Goal: Information Seeking & Learning: Learn about a topic

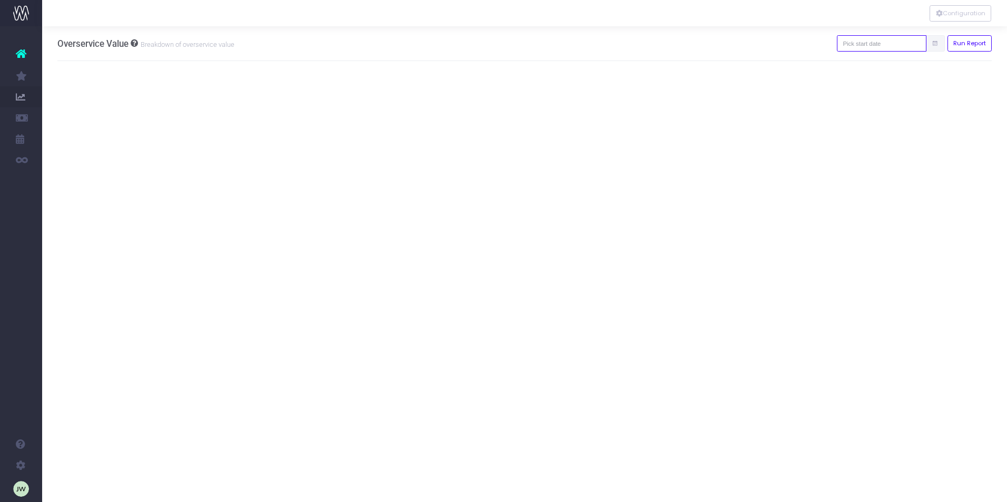
click at [902, 48] on input "text" at bounding box center [882, 43] width 90 height 16
click at [853, 66] on th "«" at bounding box center [853, 65] width 18 height 16
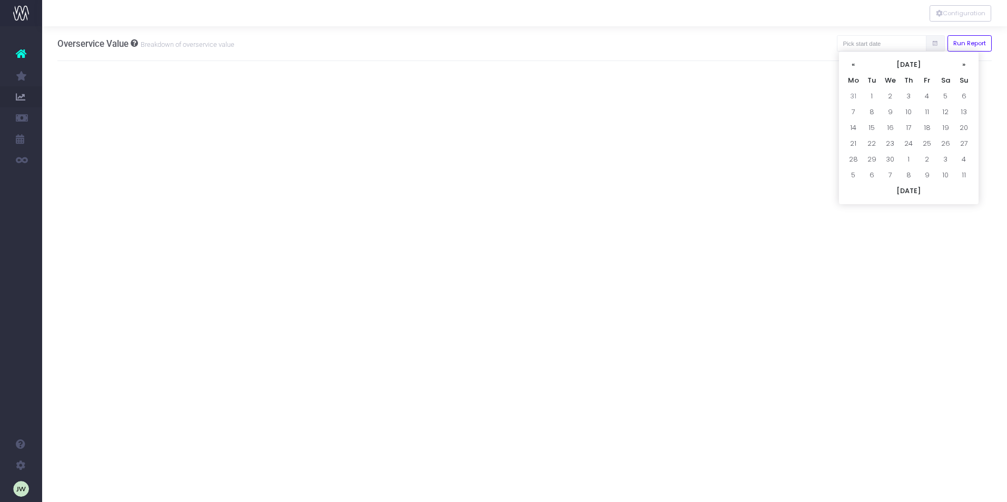
click at [853, 66] on th "«" at bounding box center [853, 65] width 18 height 16
click at [944, 95] on td "1" at bounding box center [945, 96] width 18 height 16
type input "01-03-2025"
click at [959, 15] on button "Configuration" at bounding box center [961, 13] width 62 height 16
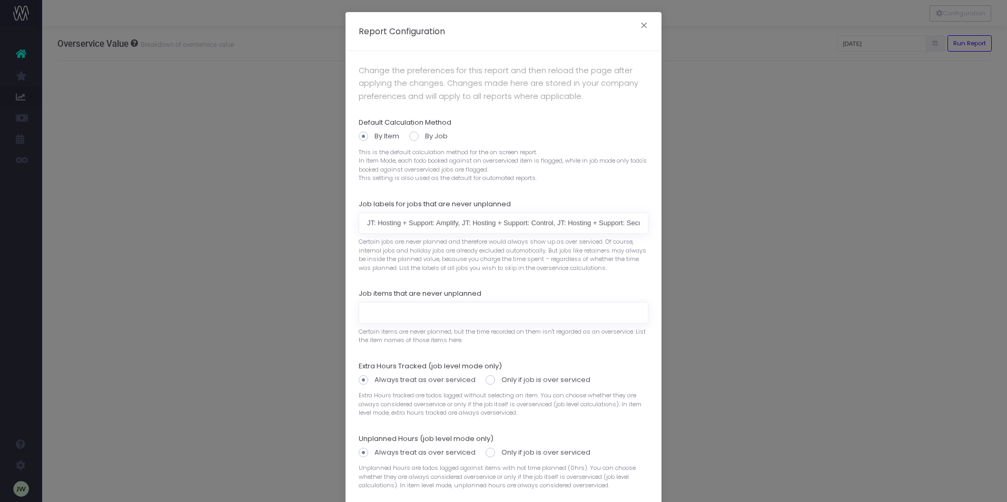
click at [874, 147] on div "Report Configuration × Change the preferences for this report and then reload t…" at bounding box center [503, 251] width 1007 height 502
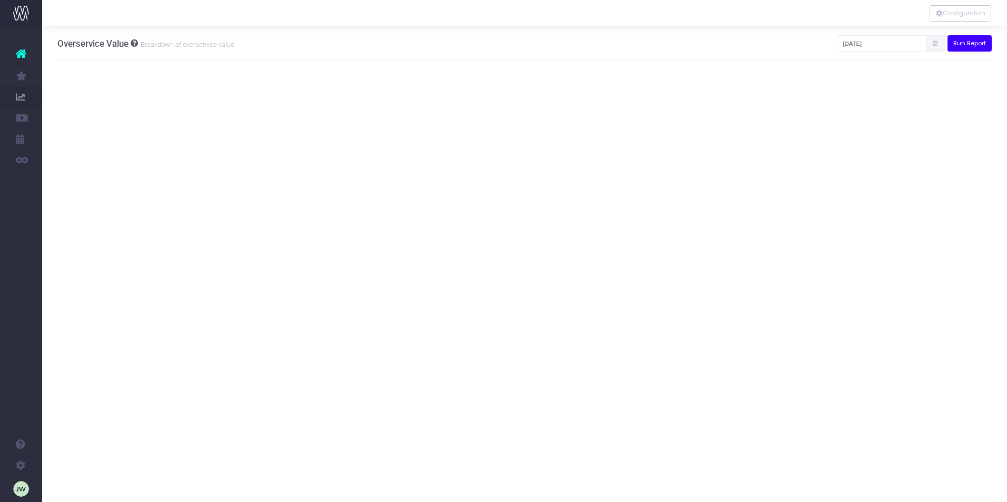
click at [960, 43] on button "Run Report" at bounding box center [969, 43] width 45 height 16
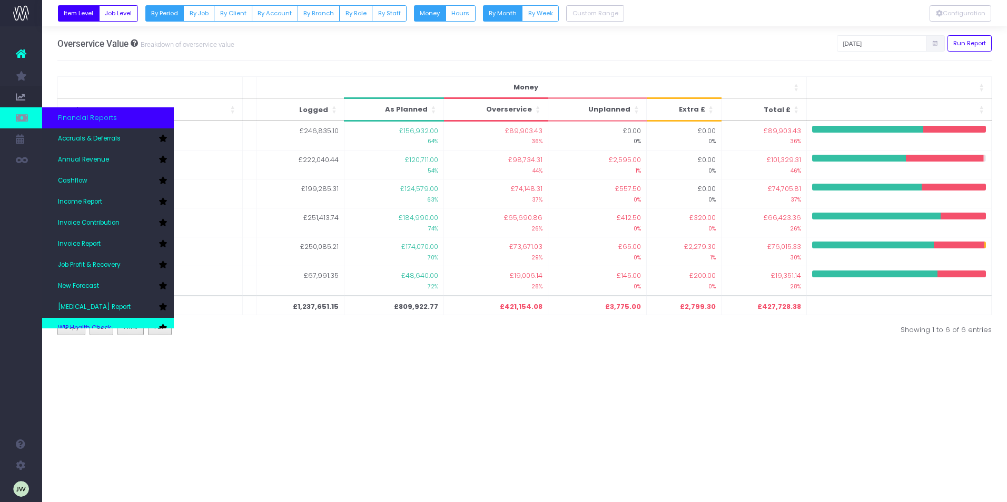
click at [105, 323] on link "WIP Health Check" at bounding box center [108, 328] width 132 height 21
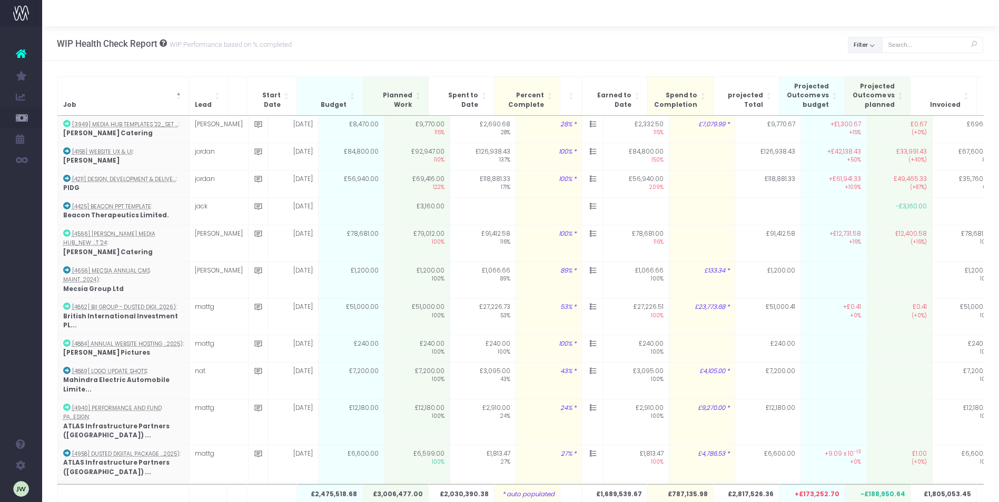
click at [872, 47] on button "Filter" at bounding box center [865, 45] width 35 height 16
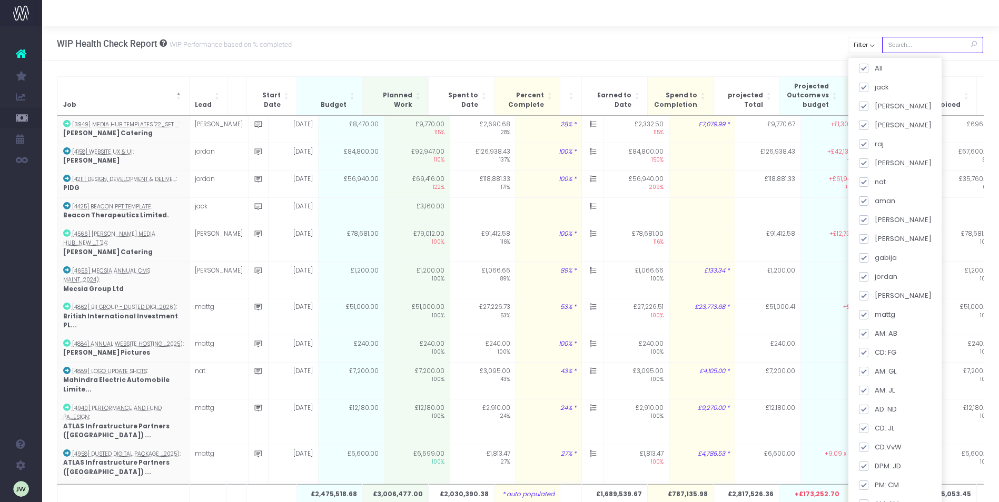
click at [940, 46] on input "text" at bounding box center [932, 45] width 101 height 16
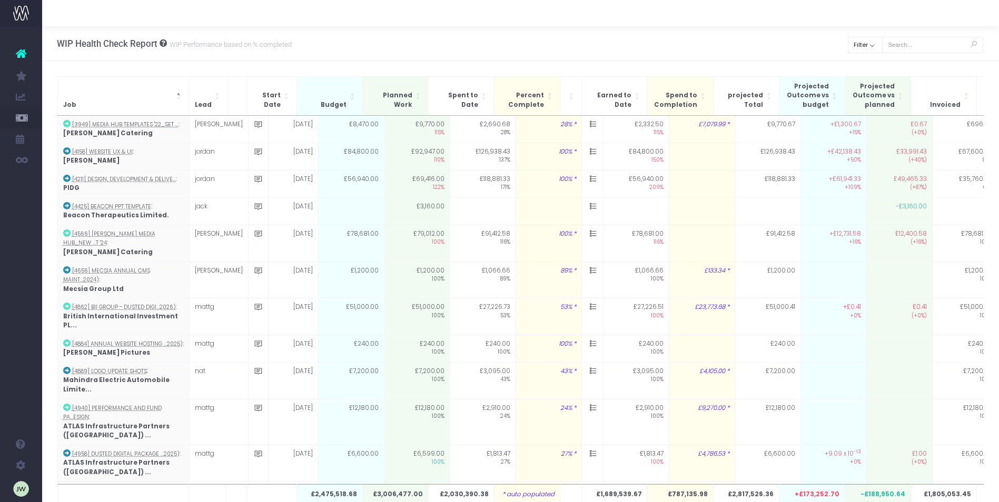
click at [529, 61] on div "WIP Health Check Report WIP Performance based on % completed Back Clear Filter …" at bounding box center [520, 43] width 957 height 35
click at [269, 103] on span "Start Date" at bounding box center [266, 100] width 28 height 18
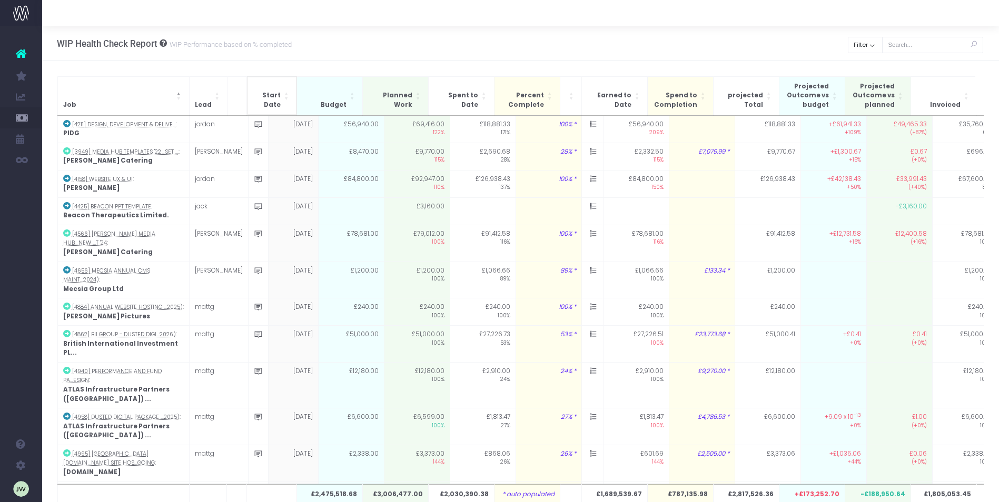
click at [273, 87] on th "Start Date" at bounding box center [272, 95] width 50 height 39
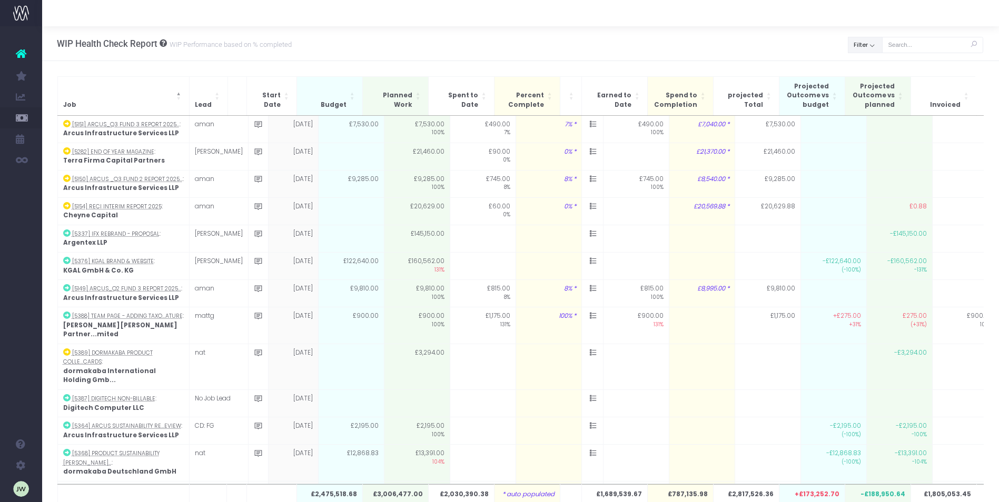
click at [868, 45] on button "Filter" at bounding box center [865, 45] width 35 height 16
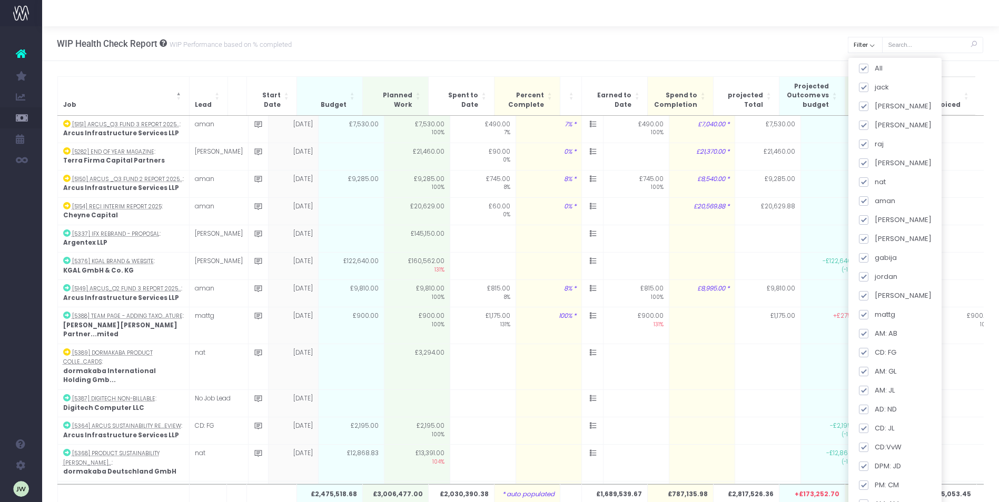
click at [959, 81] on th "Invoiced" at bounding box center [944, 95] width 66 height 39
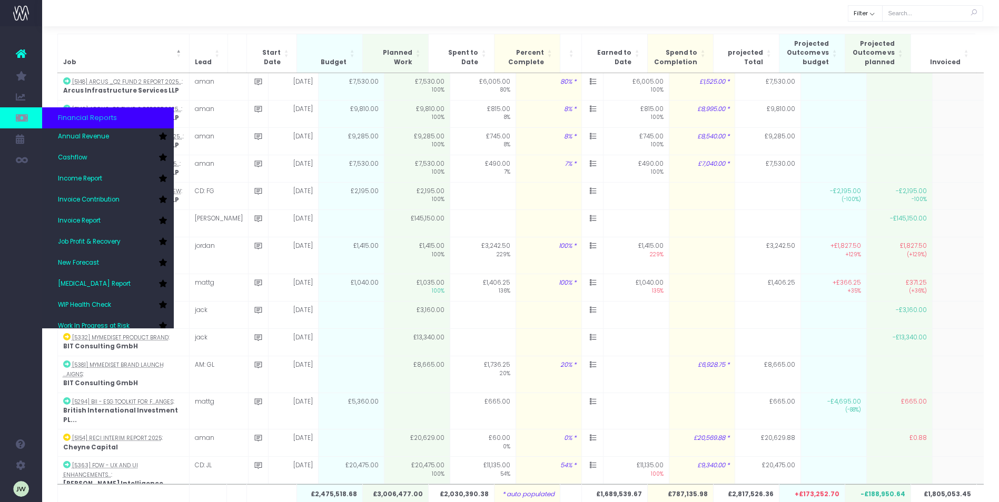
scroll to position [28, 0]
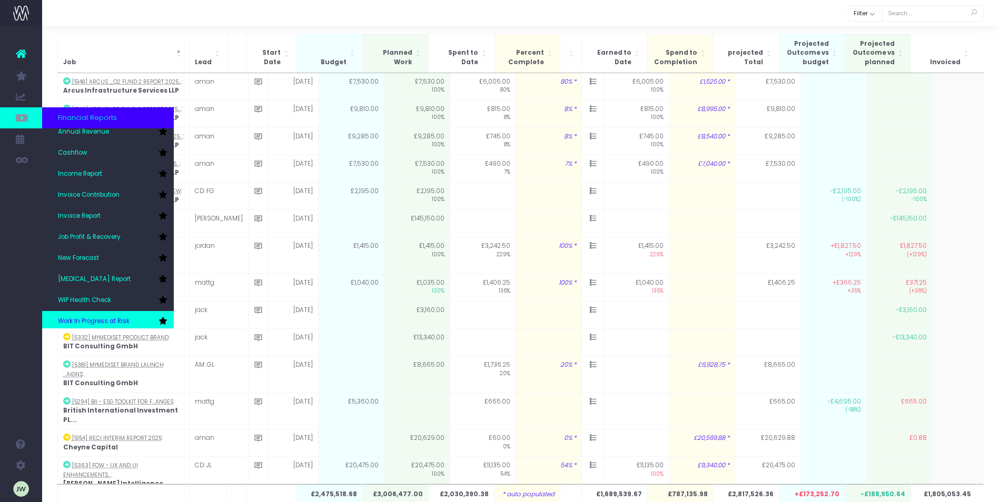
click at [136, 316] on link "Work In Progress at Risk" at bounding box center [108, 321] width 132 height 21
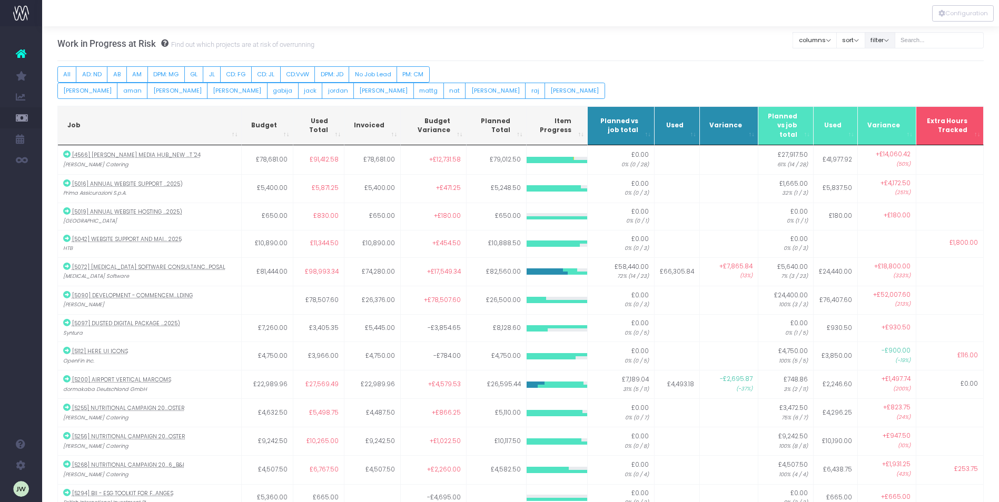
click at [885, 40] on button "filter" at bounding box center [880, 40] width 31 height 16
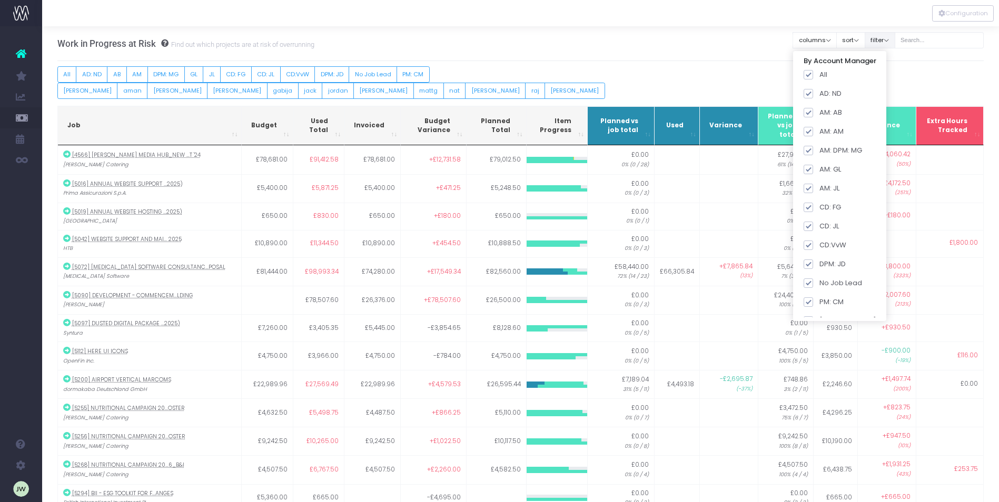
click at [885, 40] on button "filter" at bounding box center [880, 40] width 31 height 16
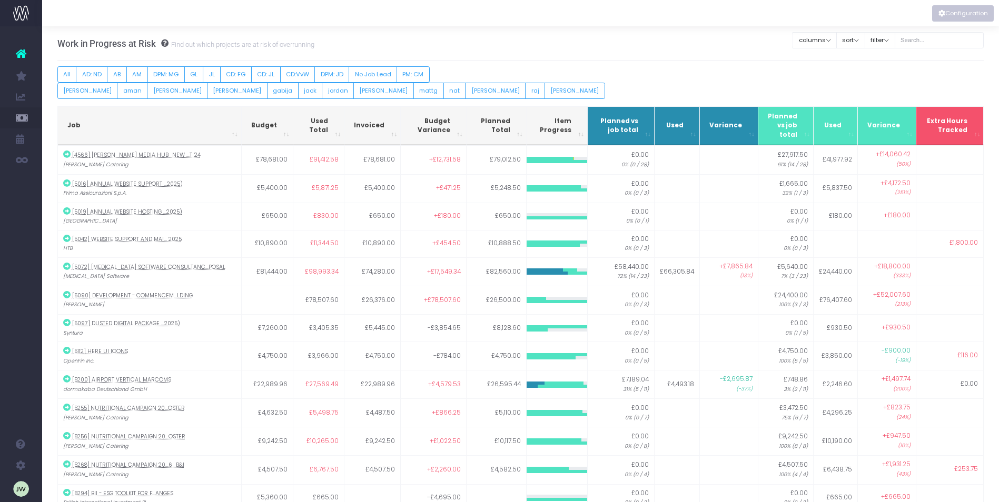
click at [950, 13] on button "Configuration" at bounding box center [963, 13] width 62 height 16
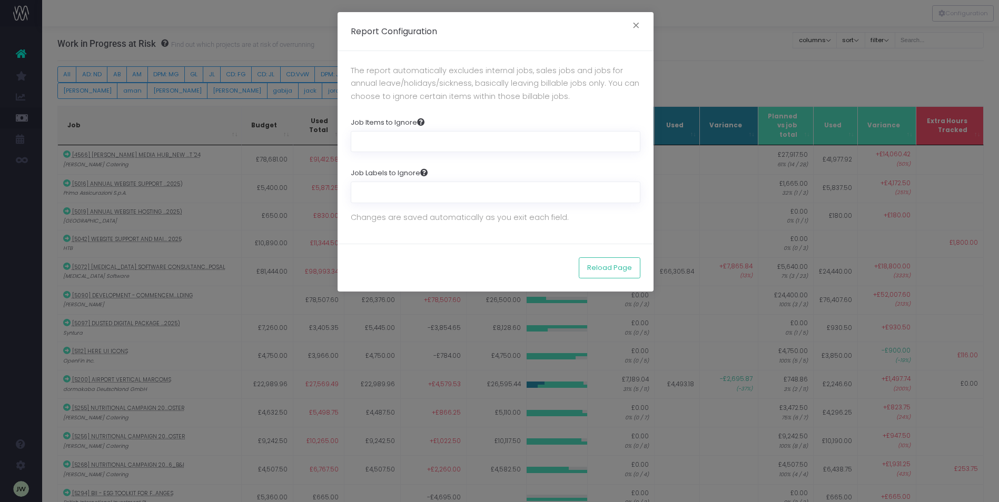
click at [742, 245] on div "Report Configuration × The report automatically excludes internal jobs, sales j…" at bounding box center [499, 251] width 999 height 502
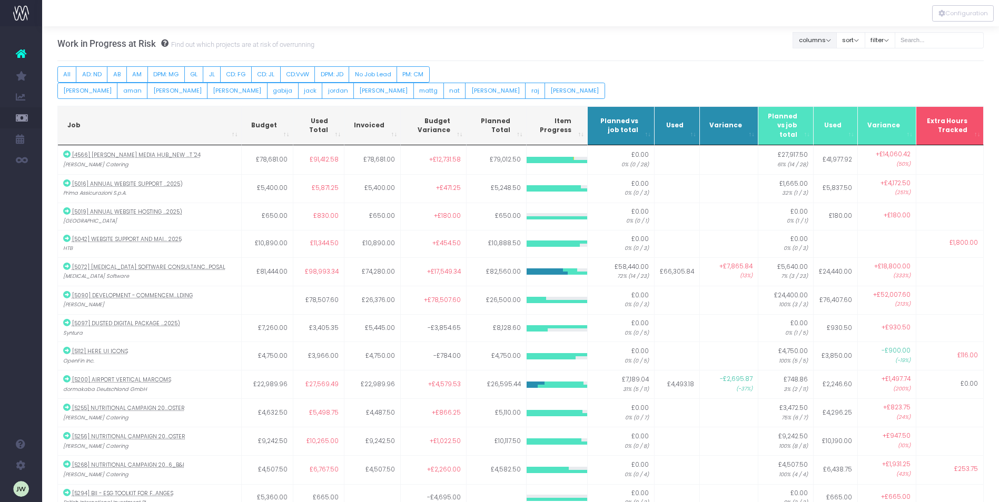
click at [816, 39] on button "columns" at bounding box center [815, 40] width 44 height 16
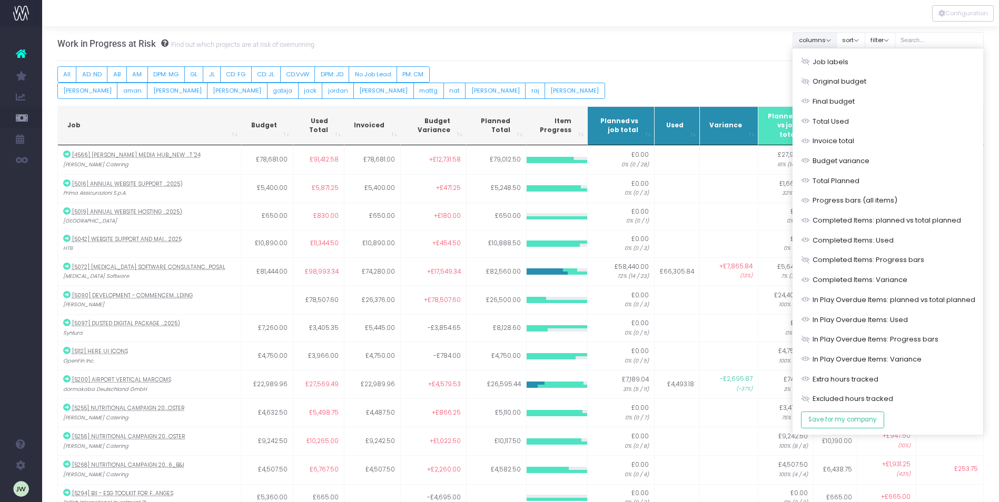
click at [816, 39] on button "columns" at bounding box center [815, 40] width 44 height 16
click at [846, 37] on button "sort" at bounding box center [850, 40] width 29 height 16
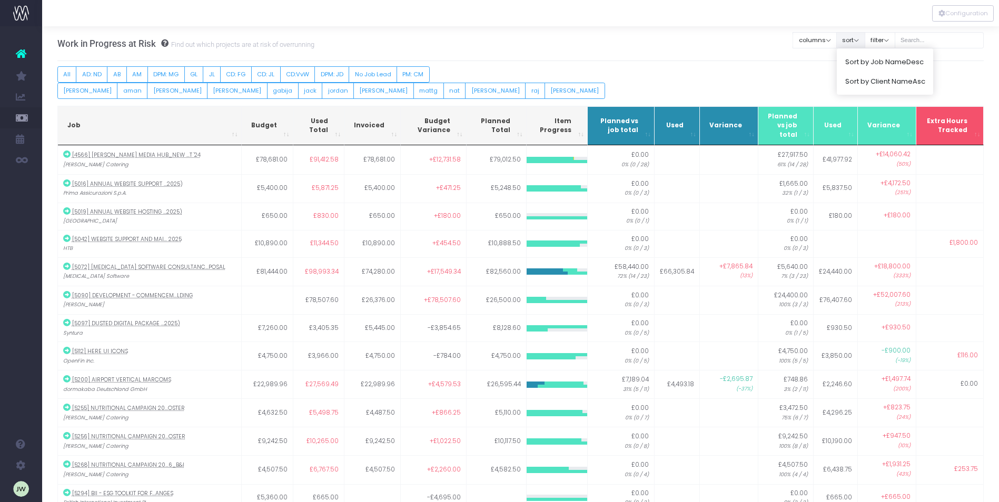
click at [846, 37] on button "sort" at bounding box center [850, 40] width 29 height 16
click at [885, 38] on button "filter" at bounding box center [880, 40] width 31 height 16
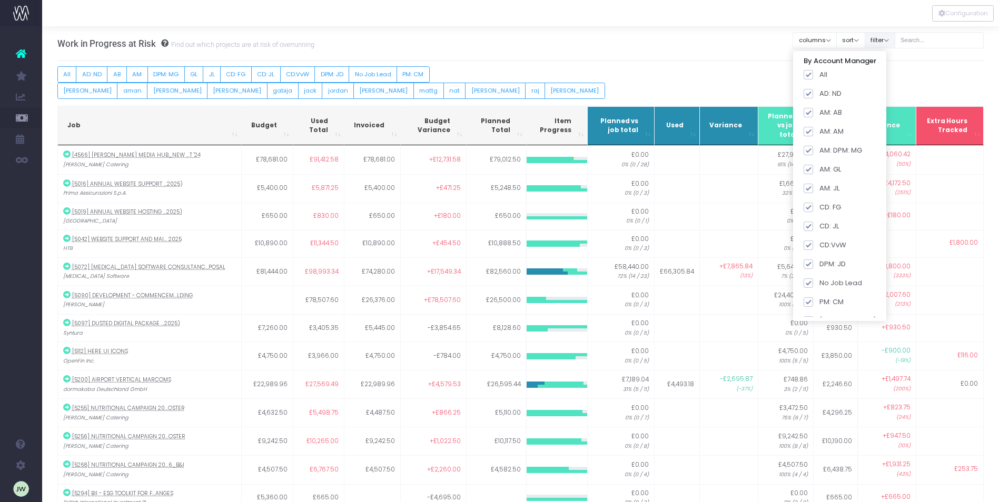
click at [885, 38] on button "filter" at bounding box center [880, 40] width 31 height 16
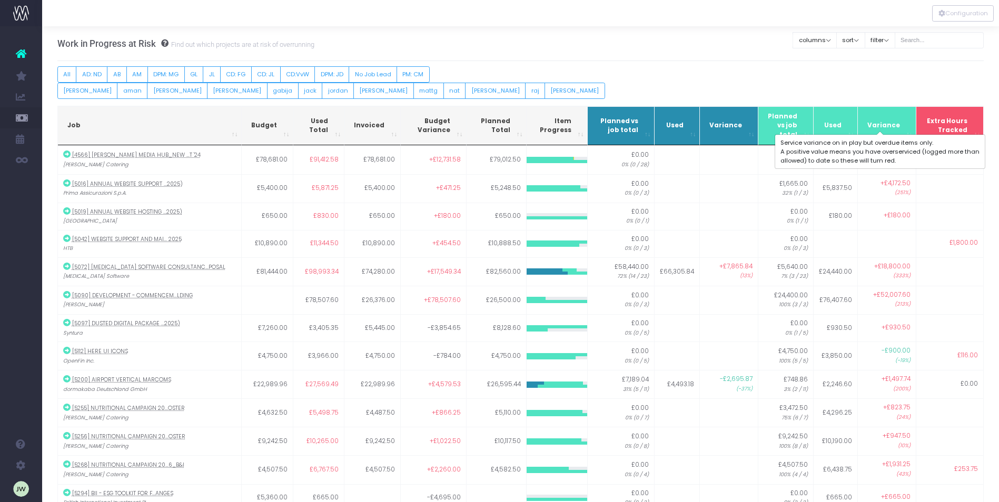
click at [878, 122] on span "Variance" at bounding box center [883, 125] width 33 height 9
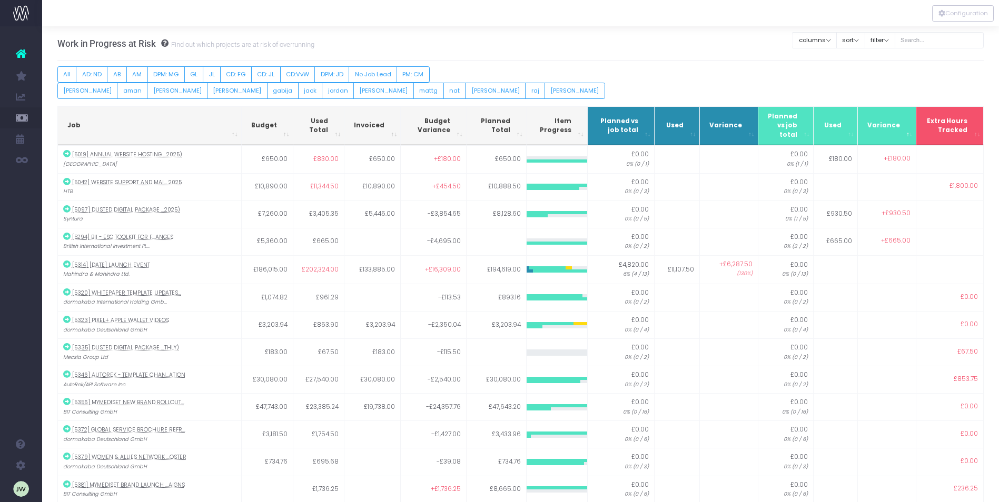
click at [902, 134] on th "Variance" at bounding box center [887, 126] width 58 height 40
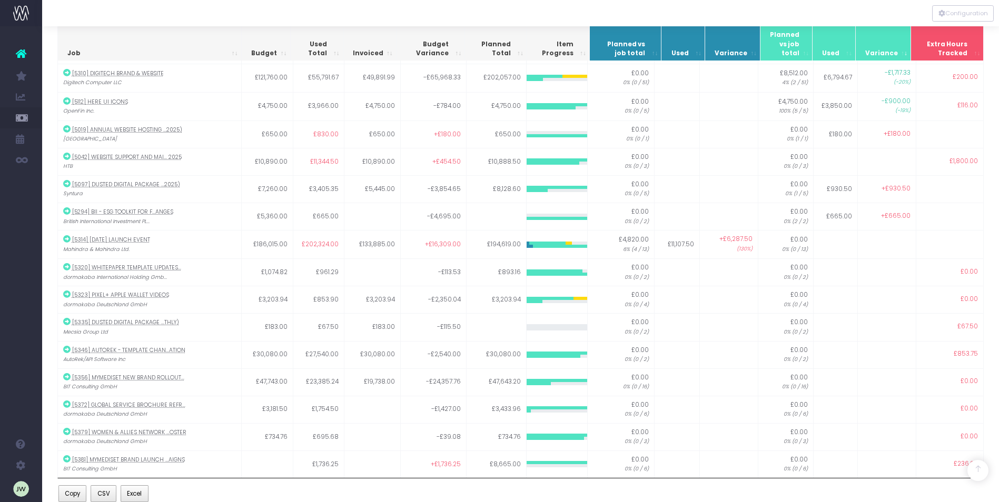
scroll to position [442, 0]
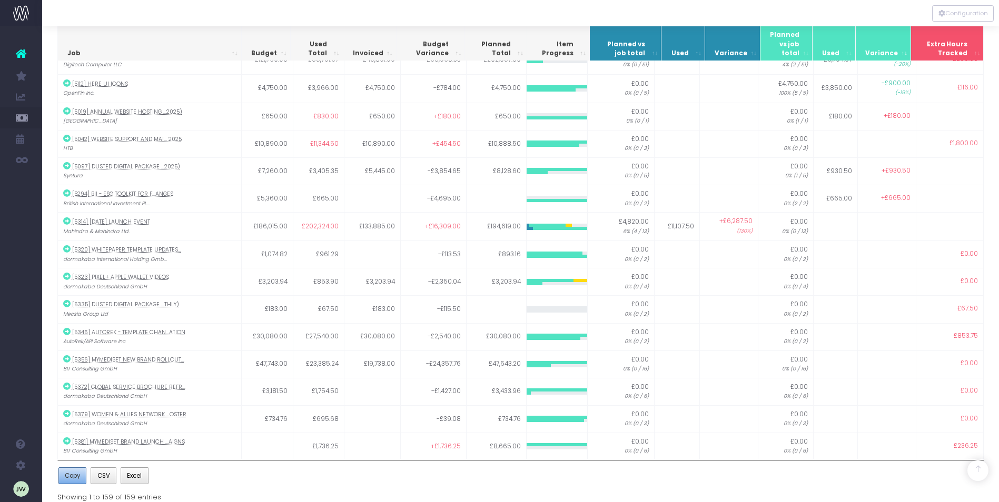
click at [74, 475] on span "Copy" at bounding box center [72, 475] width 15 height 9
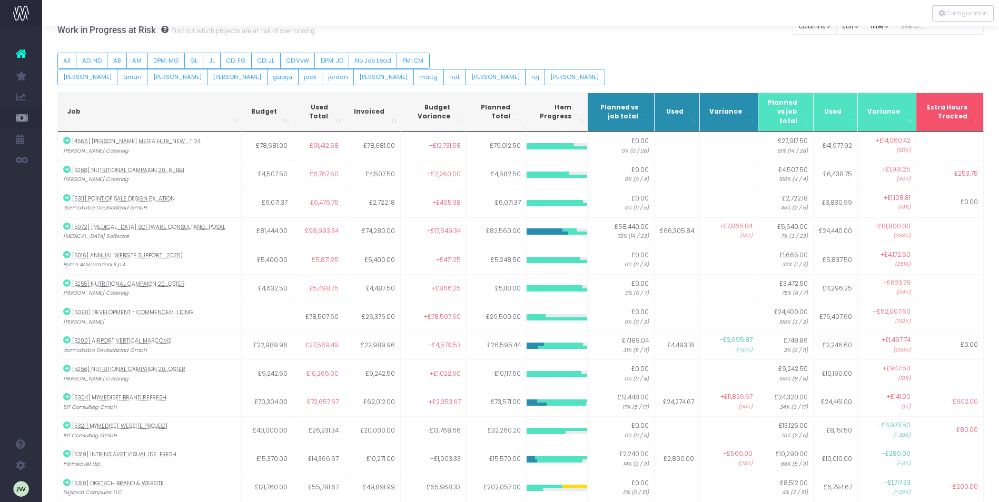
scroll to position [0, 0]
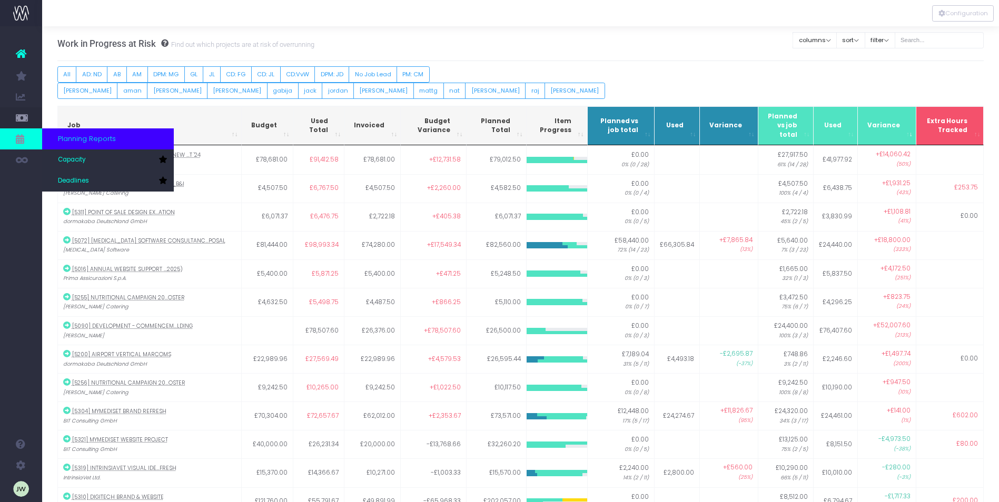
click at [100, 140] on span "Planning Reports" at bounding box center [87, 139] width 58 height 11
click at [150, 135] on div "Planning Reports" at bounding box center [108, 139] width 132 height 21
click at [136, 160] on link "Capacity" at bounding box center [108, 160] width 132 height 21
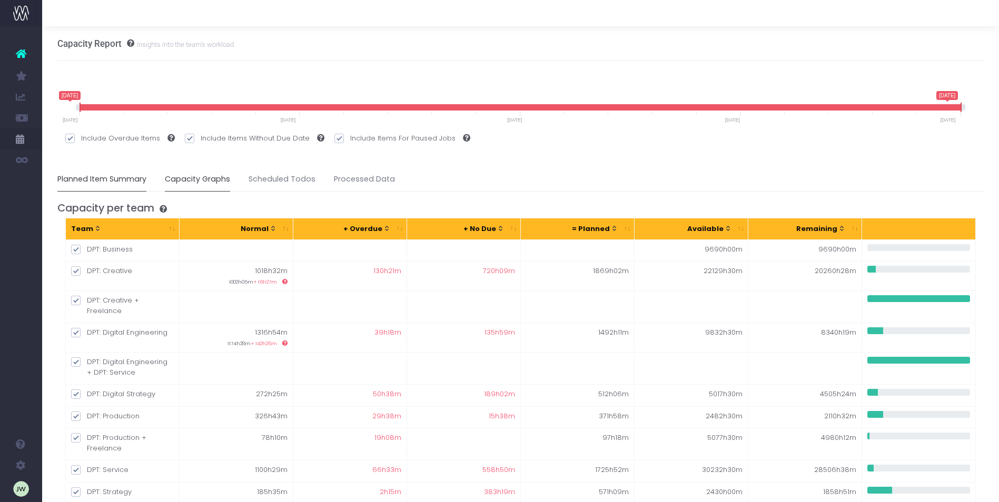
click at [205, 179] on link "Capacity Graphs" at bounding box center [197, 179] width 65 height 24
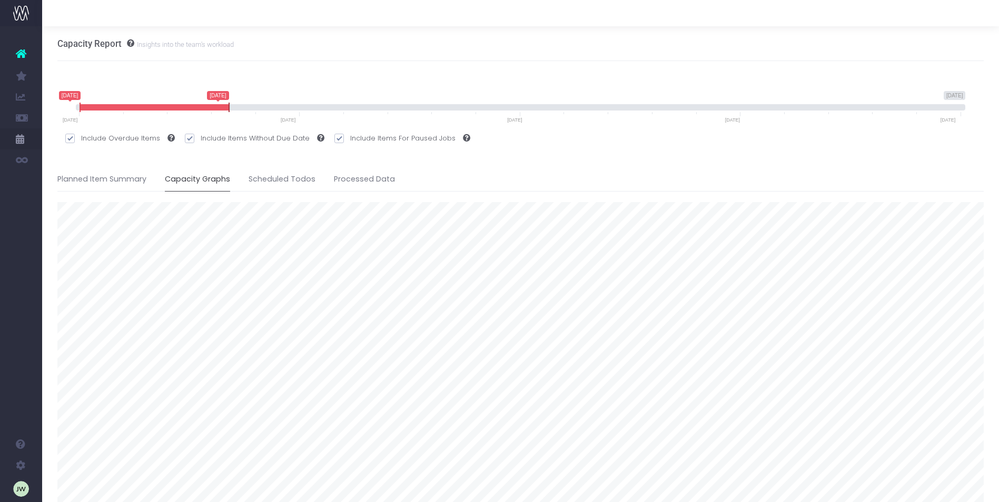
drag, startPoint x: 960, startPoint y: 108, endPoint x: 228, endPoint y: 108, distance: 732.1
click at [228, 108] on span at bounding box center [229, 107] width 8 height 9
click at [470, 45] on div "Capacity Report Insights into the team's workload" at bounding box center [520, 43] width 927 height 35
drag, startPoint x: 229, startPoint y: 107, endPoint x: 139, endPoint y: 96, distance: 91.3
click at [139, 96] on span "12 August 2025 30 November 2026 12 August 2025 12 September 2025 12 August 2025…" at bounding box center [521, 107] width 890 height 32
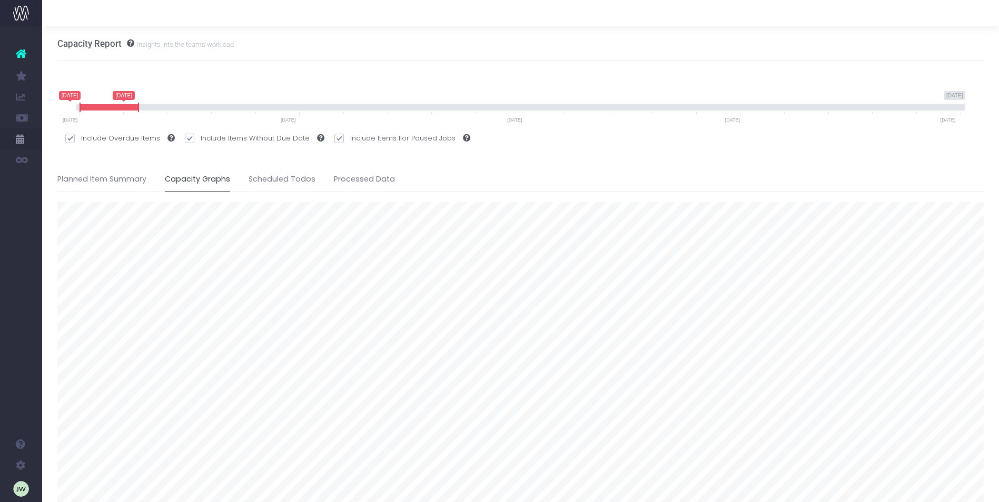
click at [362, 96] on span "12 August 2025 30 November 2026 12 August 2025 12 September 2025 12 August 2025…" at bounding box center [521, 101] width 890 height 21
click at [109, 179] on link "Planned Item Summary" at bounding box center [101, 179] width 89 height 24
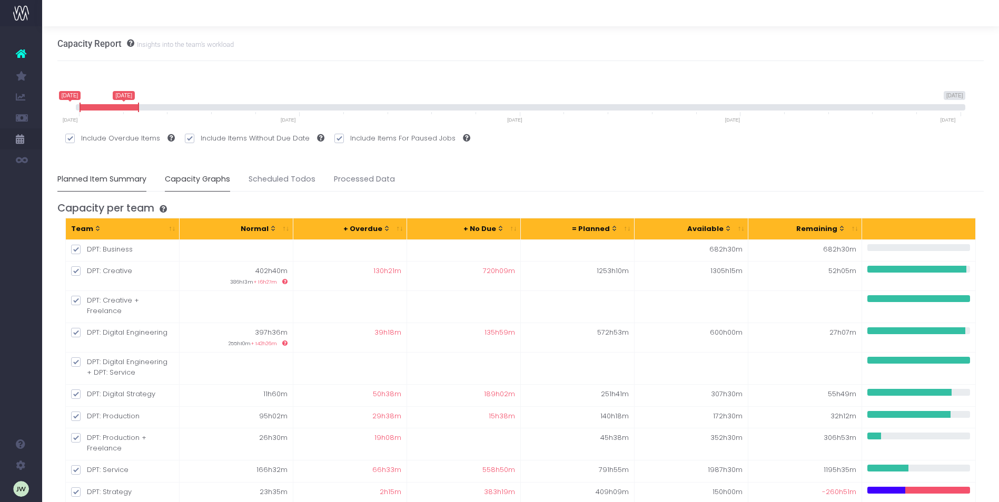
click at [193, 177] on link "Capacity Graphs" at bounding box center [197, 179] width 65 height 24
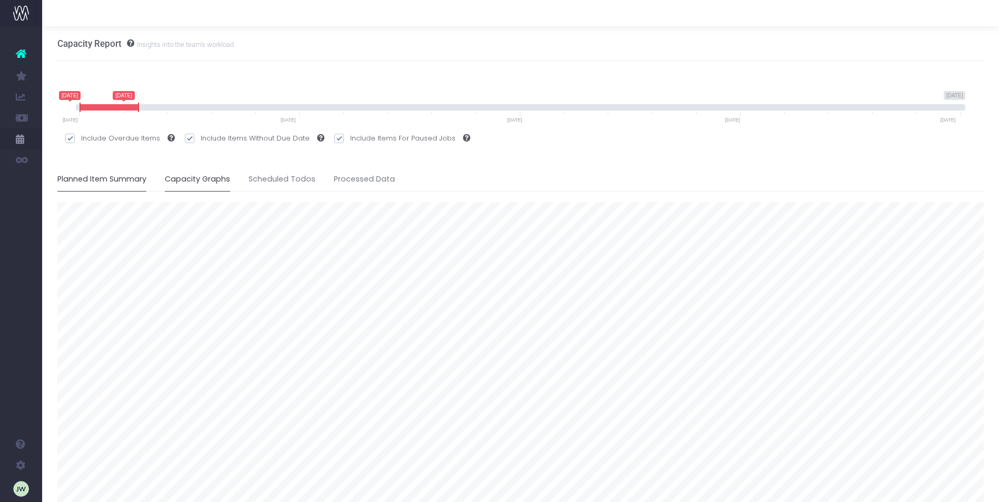
click at [120, 176] on link "Planned Item Summary" at bounding box center [101, 179] width 89 height 24
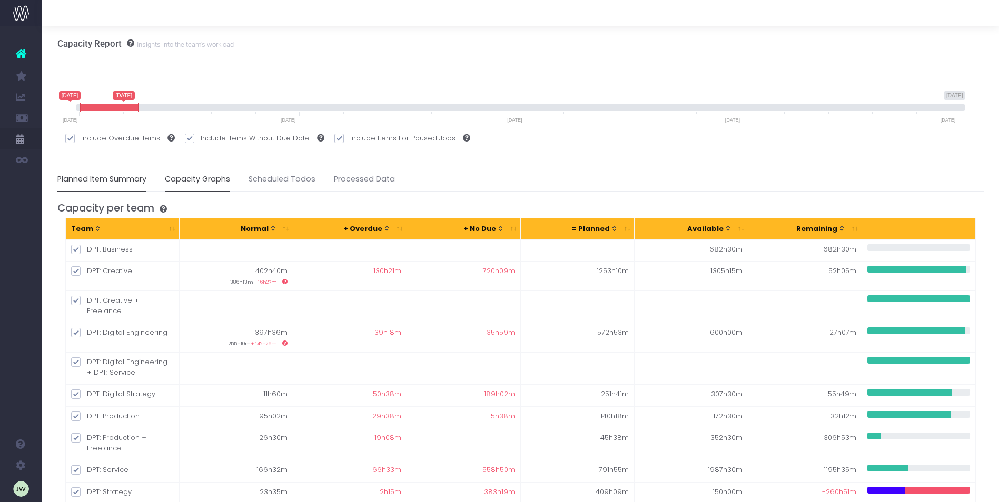
click at [183, 180] on link "Capacity Graphs" at bounding box center [197, 179] width 65 height 24
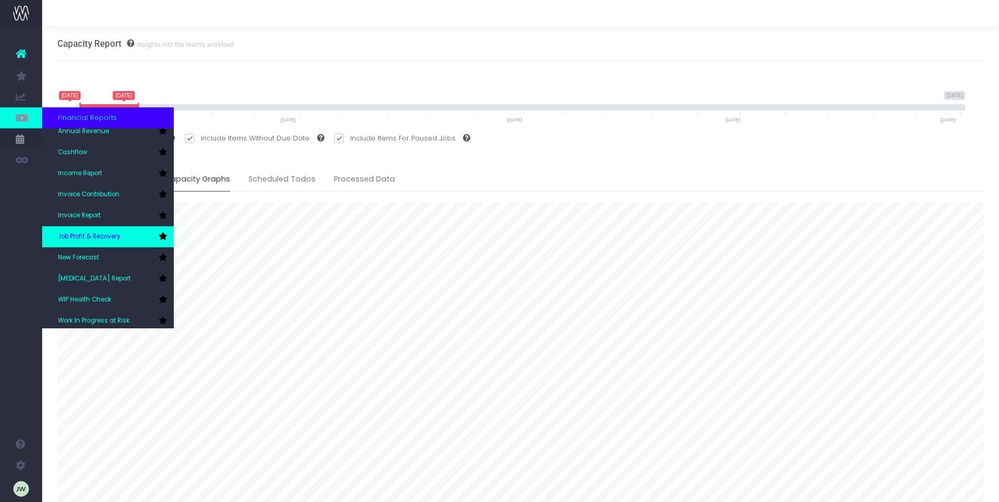
scroll to position [28, 0]
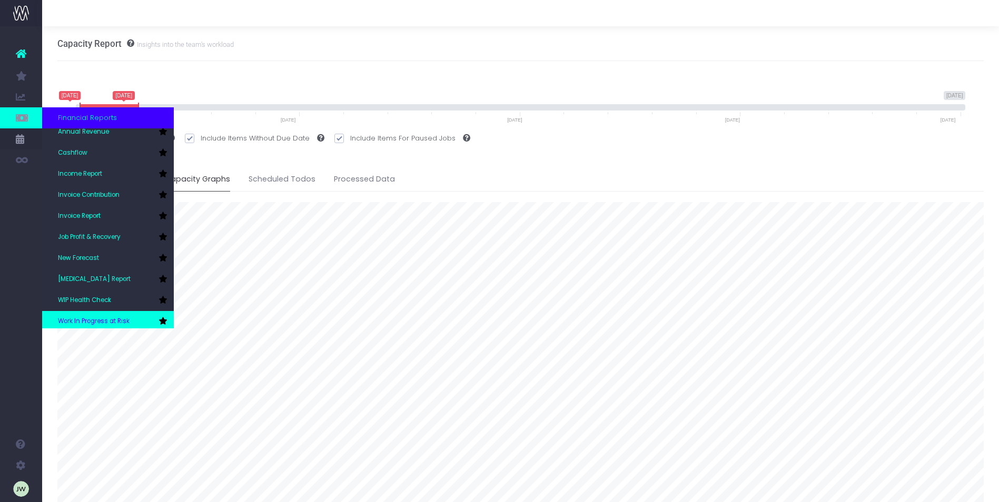
click at [115, 321] on span "Work In Progress at Risk" at bounding box center [94, 321] width 72 height 9
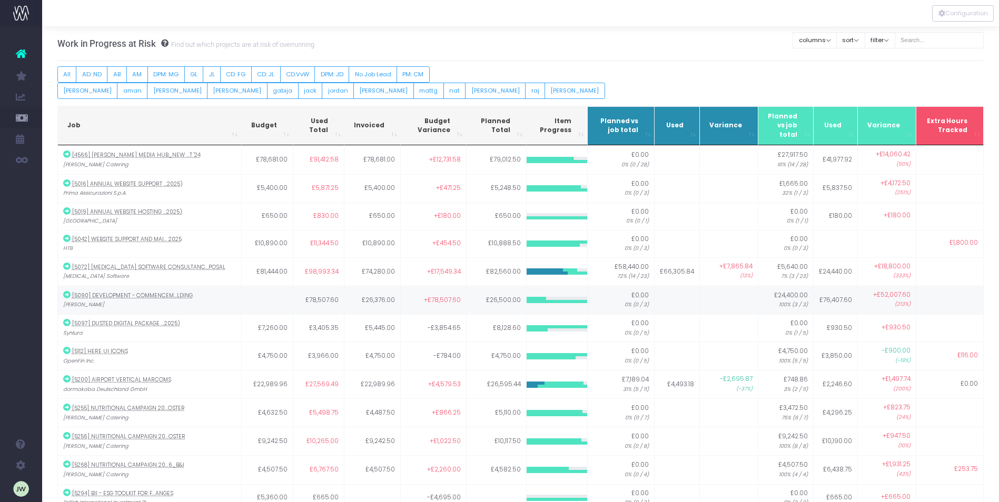
click at [195, 294] on td "[5090] Development - Commencem...lding [PERSON_NAME]" at bounding box center [150, 300] width 184 height 28
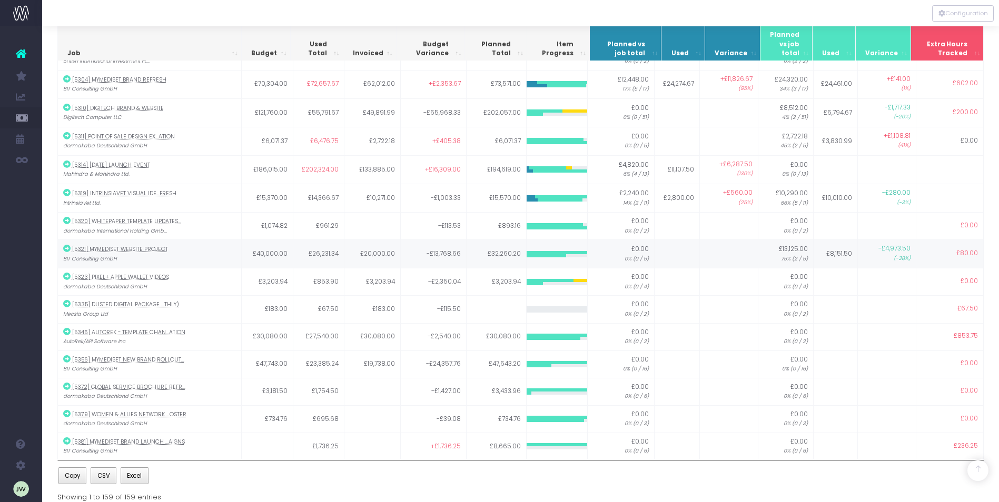
click at [438, 259] on td "-£13,768.66" at bounding box center [434, 254] width 66 height 28
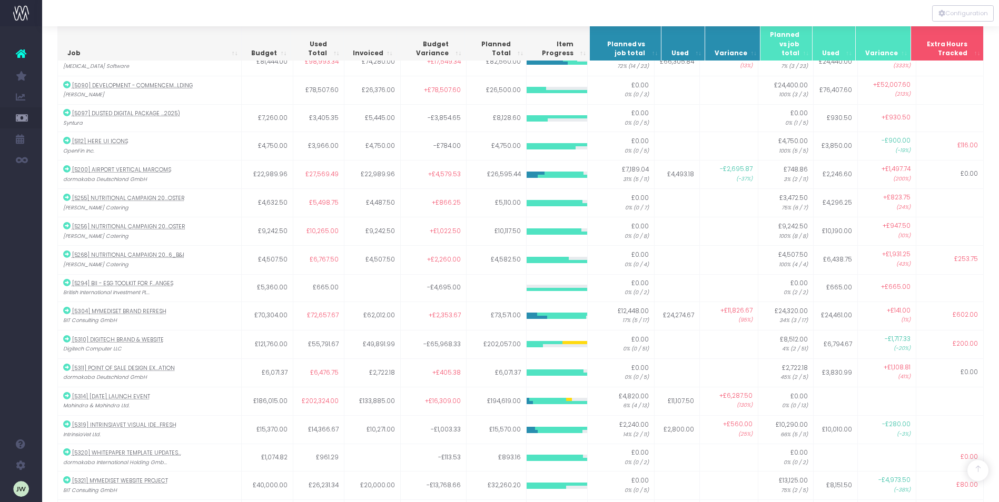
scroll to position [0, 0]
